Goal: Task Accomplishment & Management: Use online tool/utility

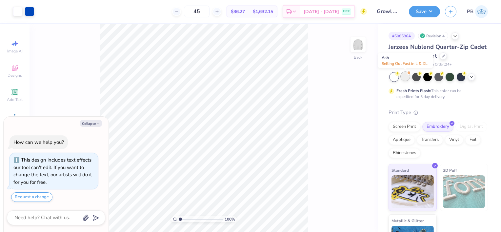
click at [405, 77] on div at bounding box center [405, 76] width 9 height 9
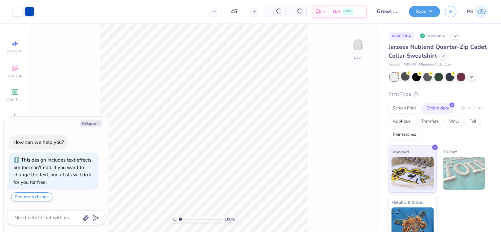
scroll to position [103, 0]
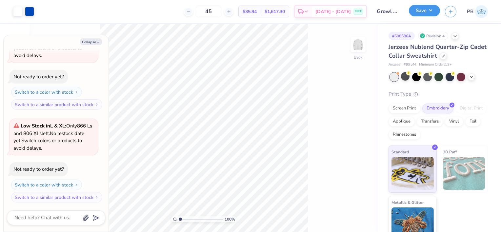
click at [432, 15] on button "Save" at bounding box center [424, 10] width 31 height 11
type textarea "x"
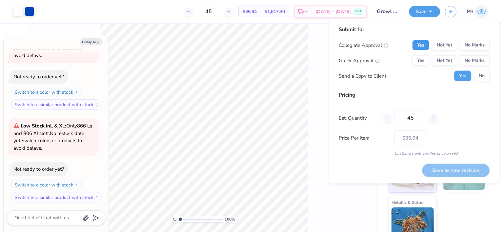
click at [429, 45] on button "Yes" at bounding box center [420, 45] width 17 height 10
click at [479, 65] on button "No Marks" at bounding box center [475, 60] width 30 height 10
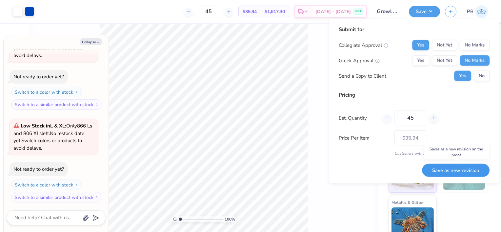
click at [444, 174] on button "Save as new revision" at bounding box center [456, 170] width 68 height 13
type input "$35.94"
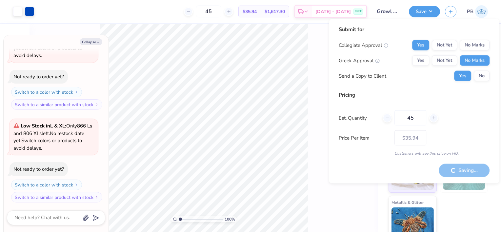
type textarea "x"
